Goal: Task Accomplishment & Management: Manage account settings

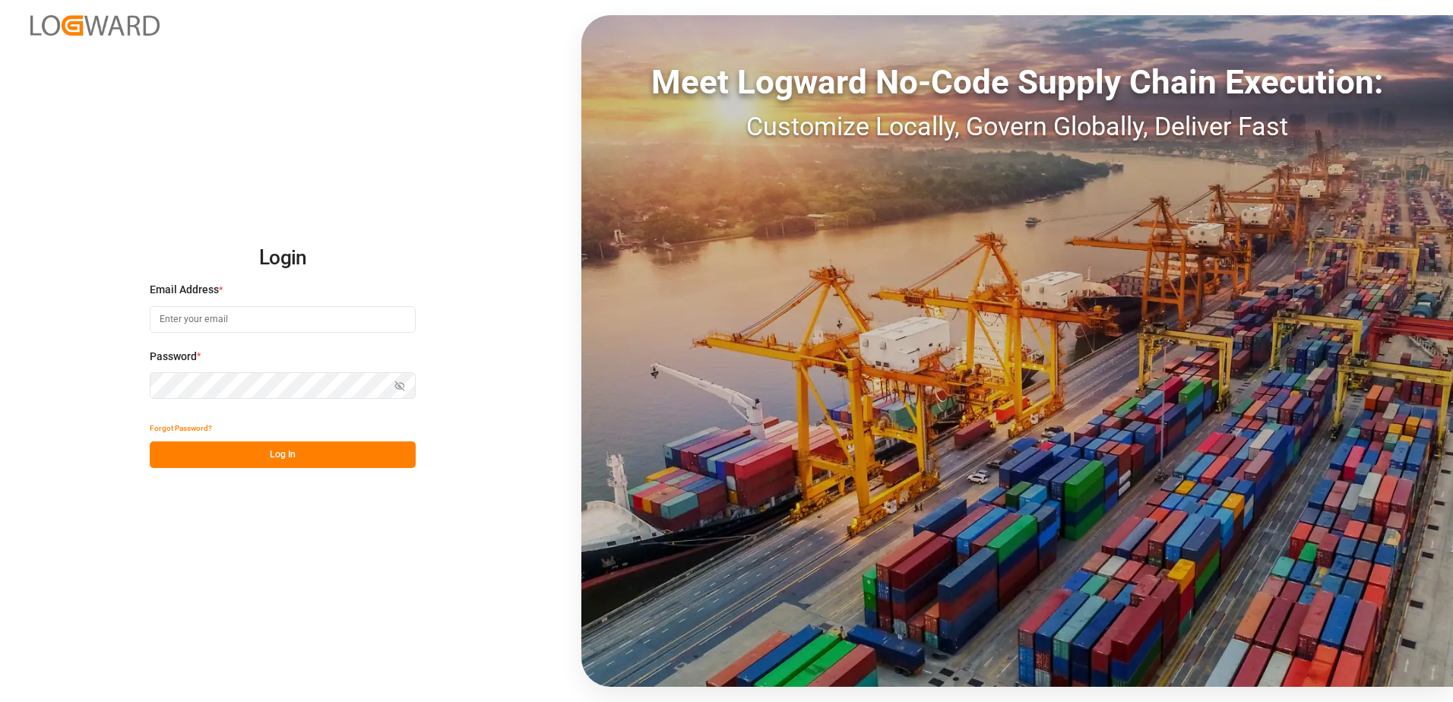
click at [195, 321] on input at bounding box center [283, 319] width 266 height 27
click at [288, 447] on button "Log In" at bounding box center [283, 454] width 266 height 27
click at [333, 454] on button "Log In" at bounding box center [283, 454] width 266 height 27
drag, startPoint x: 220, startPoint y: 319, endPoint x: 128, endPoint y: 318, distance: 92.7
click at [128, 318] on div "Login Email Address * apex Enter a valid email. Password * Show password Forgot…" at bounding box center [726, 351] width 1453 height 702
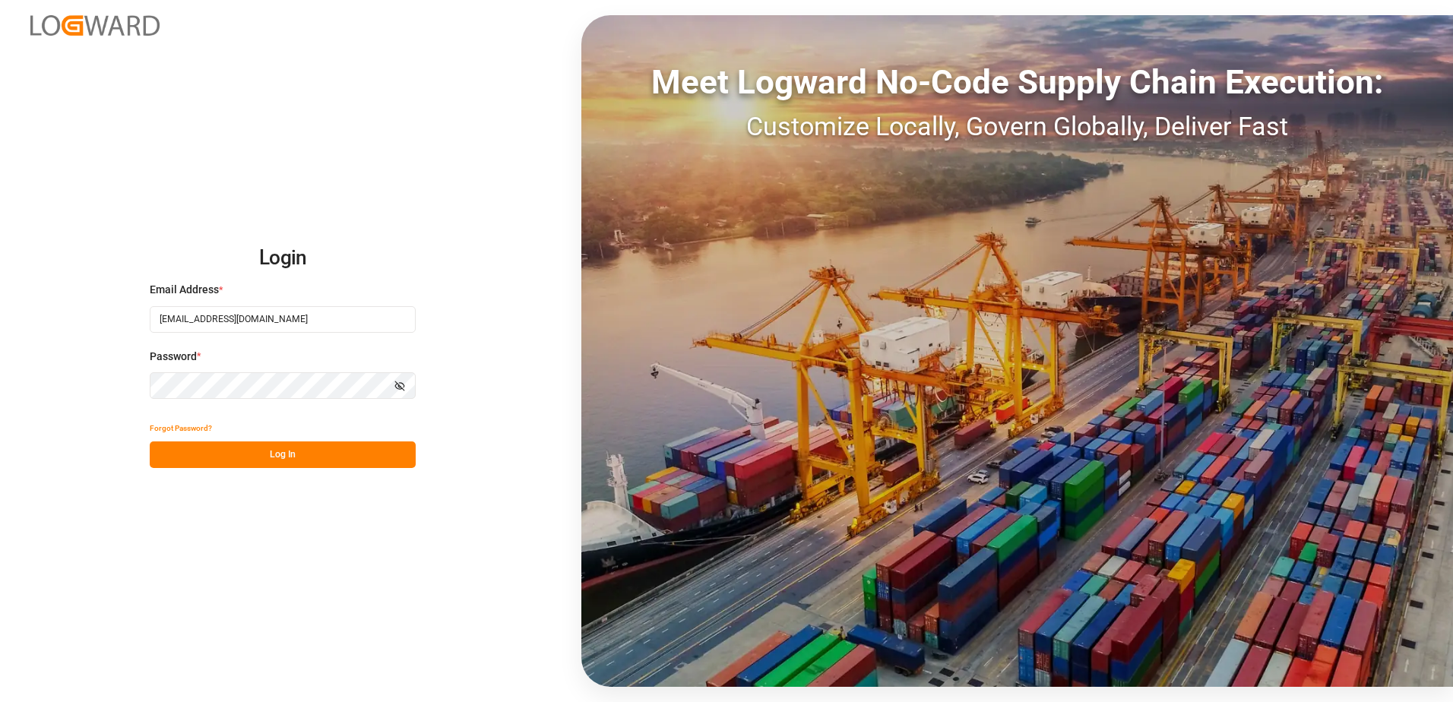
type input "[EMAIL_ADDRESS][DOMAIN_NAME]"
click at [273, 451] on button "Log In" at bounding box center [283, 454] width 266 height 27
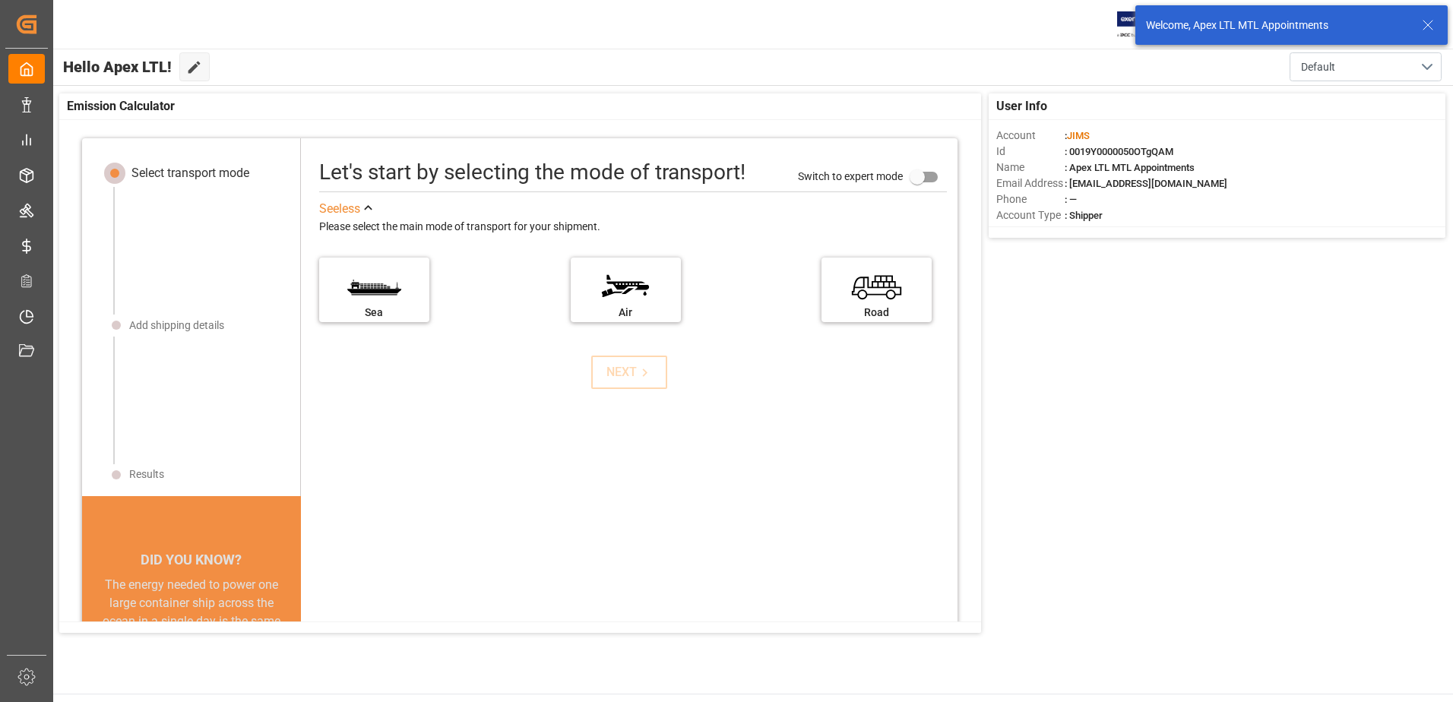
click at [1435, 23] on icon at bounding box center [1427, 25] width 18 height 18
